Goal: Task Accomplishment & Management: Use online tool/utility

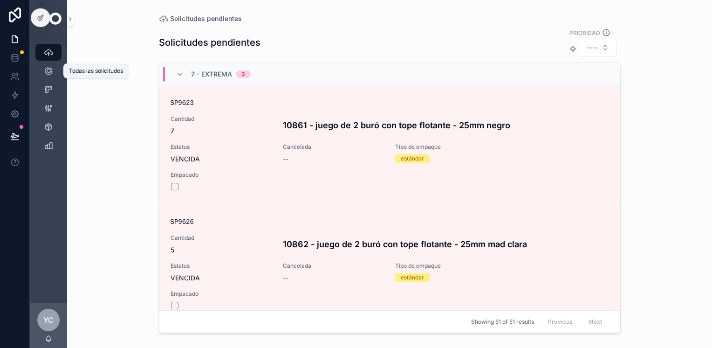
click at [46, 71] on icon "scrollable content" at bounding box center [48, 70] width 9 height 9
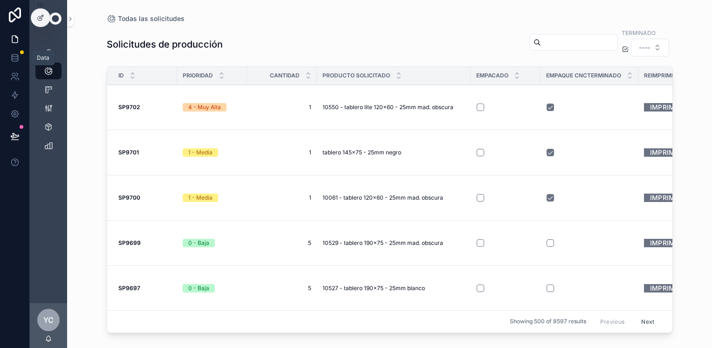
click at [13, 60] on icon at bounding box center [14, 57] width 9 height 9
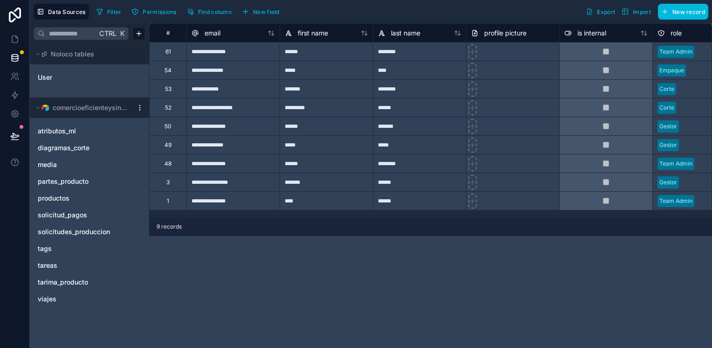
click at [101, 230] on span "solicitudes_produccion" at bounding box center [74, 231] width 72 height 9
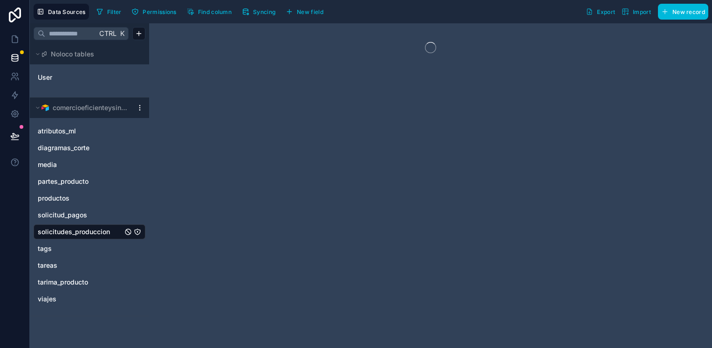
click at [255, 14] on span "Syncing" at bounding box center [264, 11] width 22 height 7
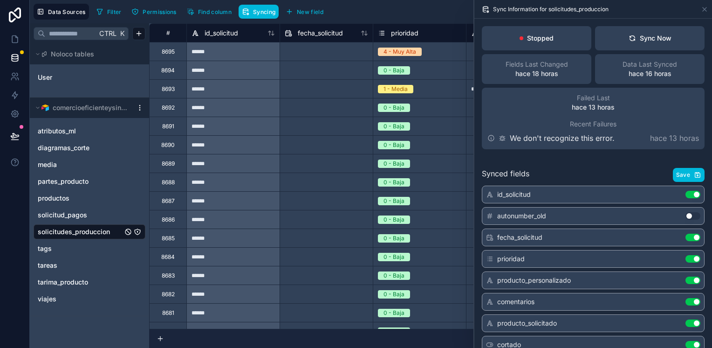
click at [655, 34] on div "Sync Now" at bounding box center [650, 38] width 43 height 9
click at [659, 39] on div "Sync Now" at bounding box center [650, 38] width 43 height 9
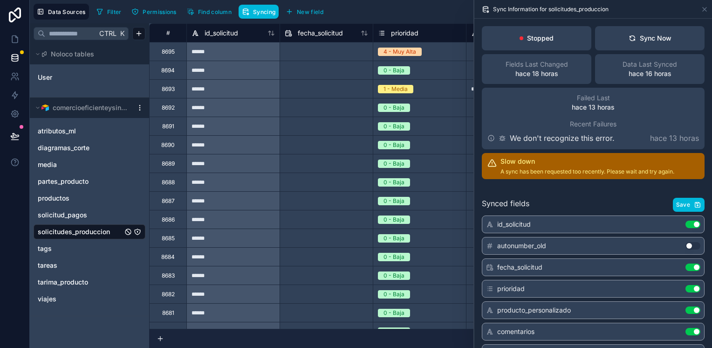
click at [632, 39] on div "Sync Now" at bounding box center [650, 38] width 43 height 9
click at [635, 37] on div "Sync Now" at bounding box center [650, 38] width 43 height 9
click at [668, 42] on button "Sync Now" at bounding box center [650, 38] width 110 height 24
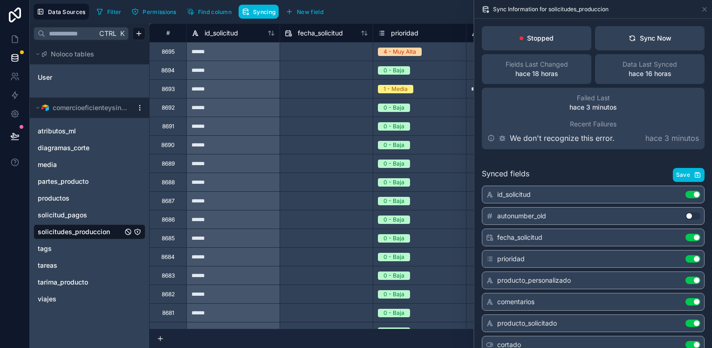
click at [667, 42] on button "Sync Now" at bounding box center [650, 38] width 110 height 24
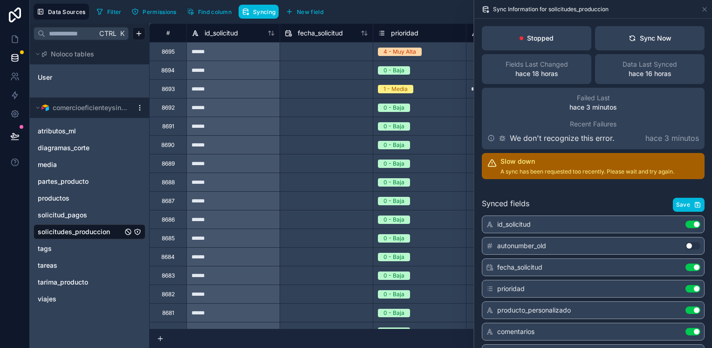
click at [647, 29] on button "Sync Now" at bounding box center [650, 38] width 110 height 24
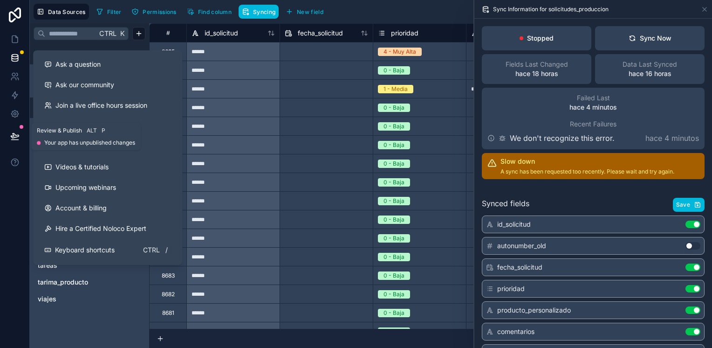
click at [15, 137] on icon at bounding box center [15, 135] width 8 height 5
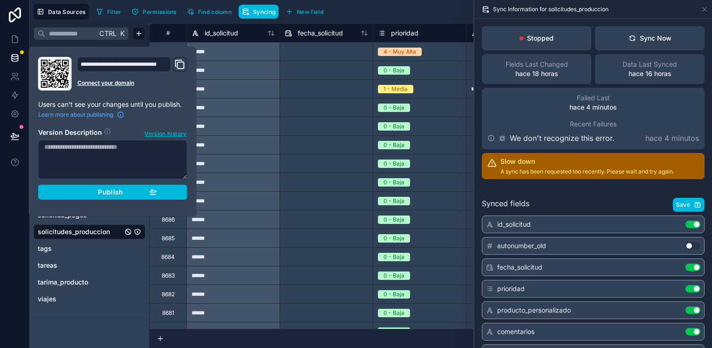
click at [102, 193] on span "Publish" at bounding box center [110, 192] width 25 height 8
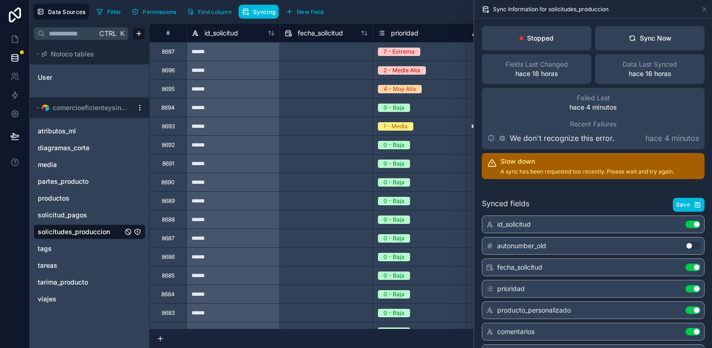
click at [0, 221] on div at bounding box center [15, 174] width 30 height 348
click at [656, 36] on div "Sync Now" at bounding box center [650, 38] width 43 height 9
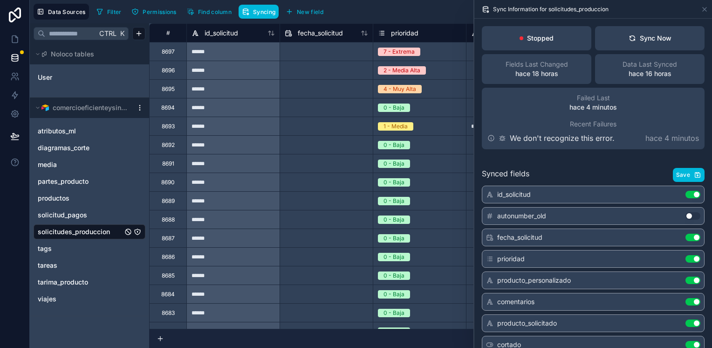
click at [656, 36] on div "Sync Now" at bounding box center [650, 38] width 43 height 9
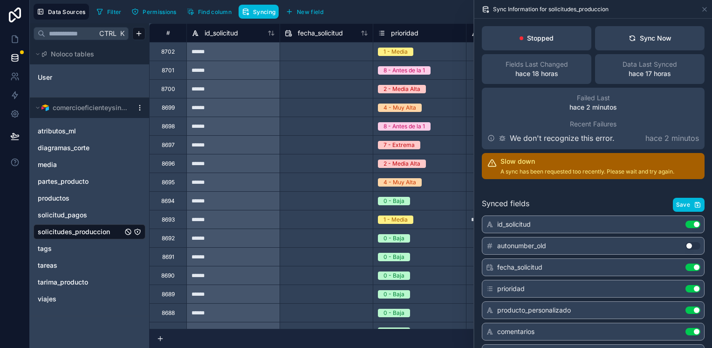
click at [653, 37] on div "Sync Now" at bounding box center [650, 38] width 43 height 9
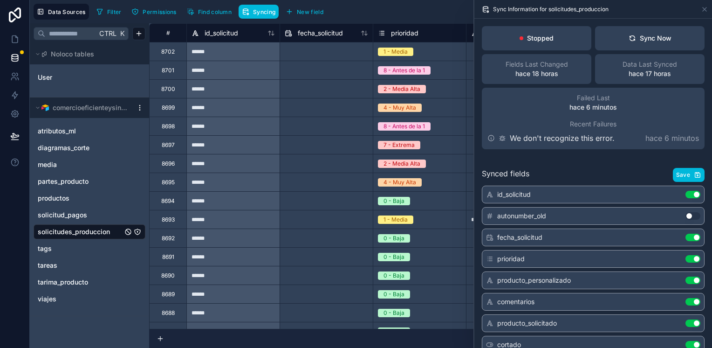
click at [641, 37] on div "Sync Now" at bounding box center [650, 38] width 43 height 9
click at [629, 38] on icon at bounding box center [632, 37] width 7 height 7
